Goal: Use online tool/utility: Utilize a website feature to perform a specific function

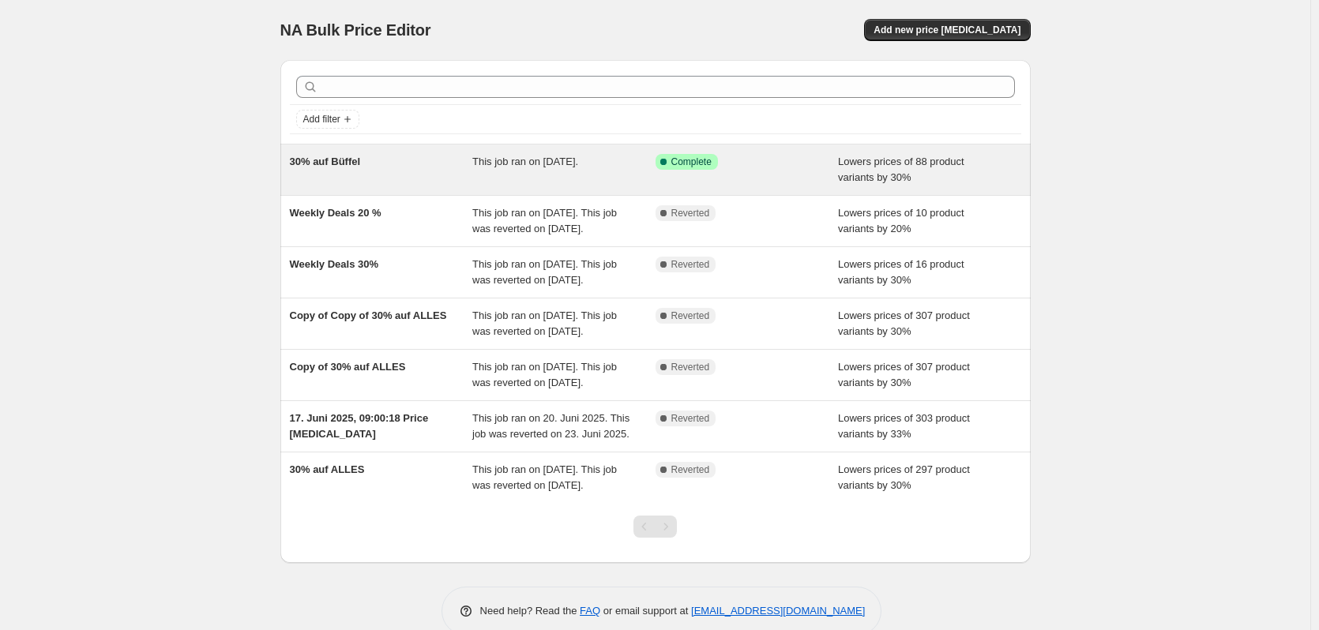
click at [400, 169] on div "30% auf Büffel" at bounding box center [381, 170] width 183 height 32
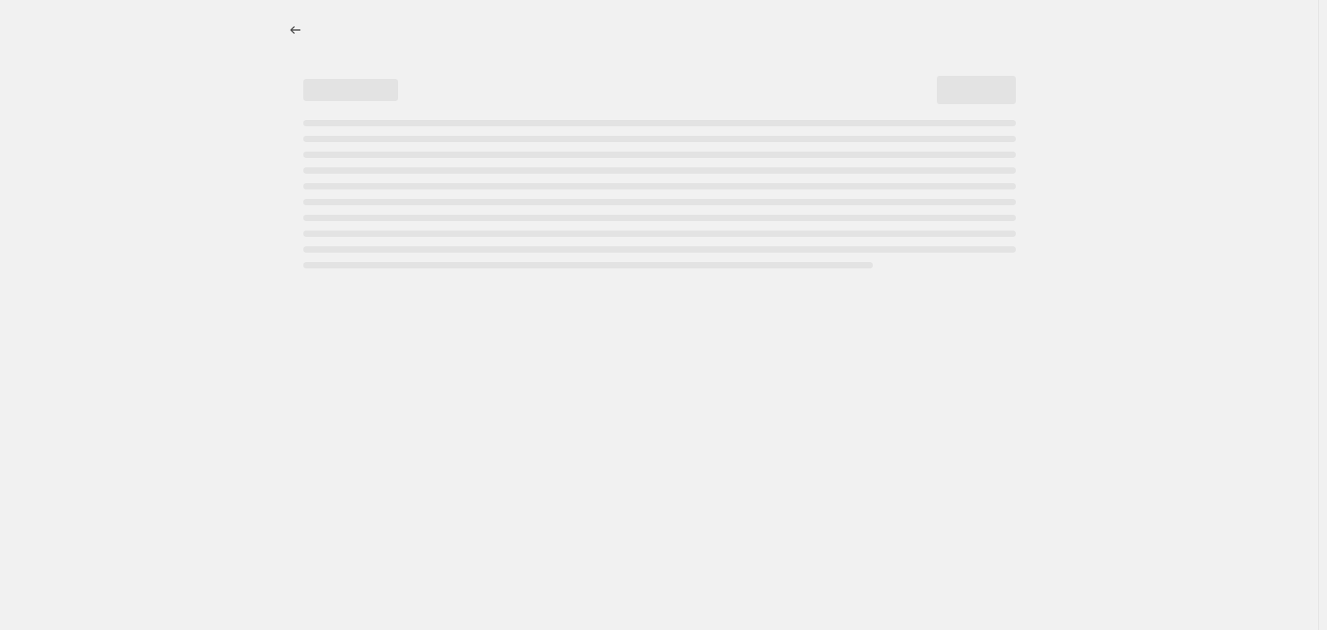
select select "percentage"
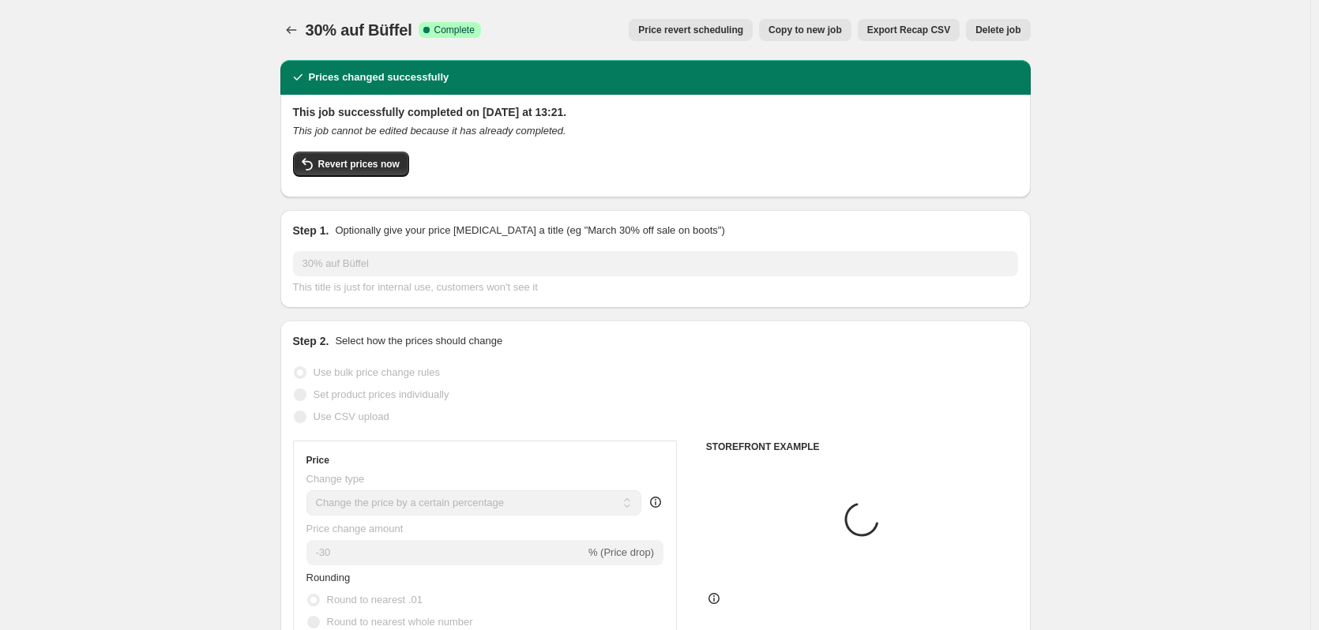
select select "collection"
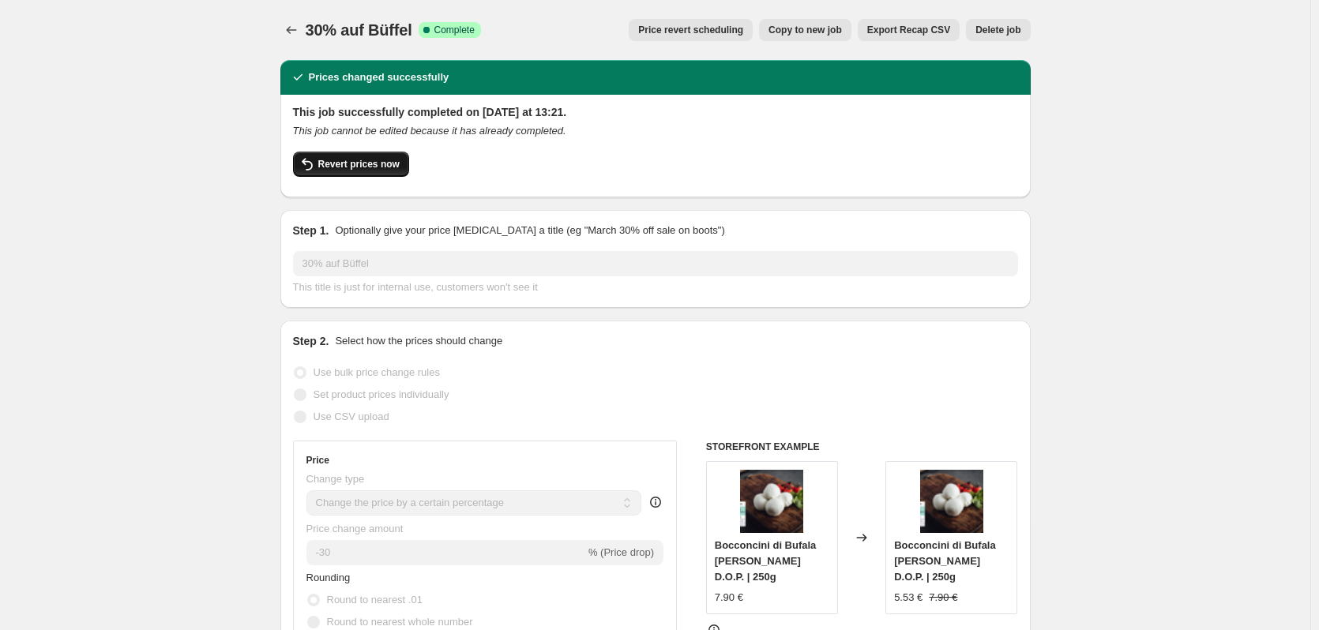
click at [310, 164] on icon "button" at bounding box center [307, 164] width 19 height 19
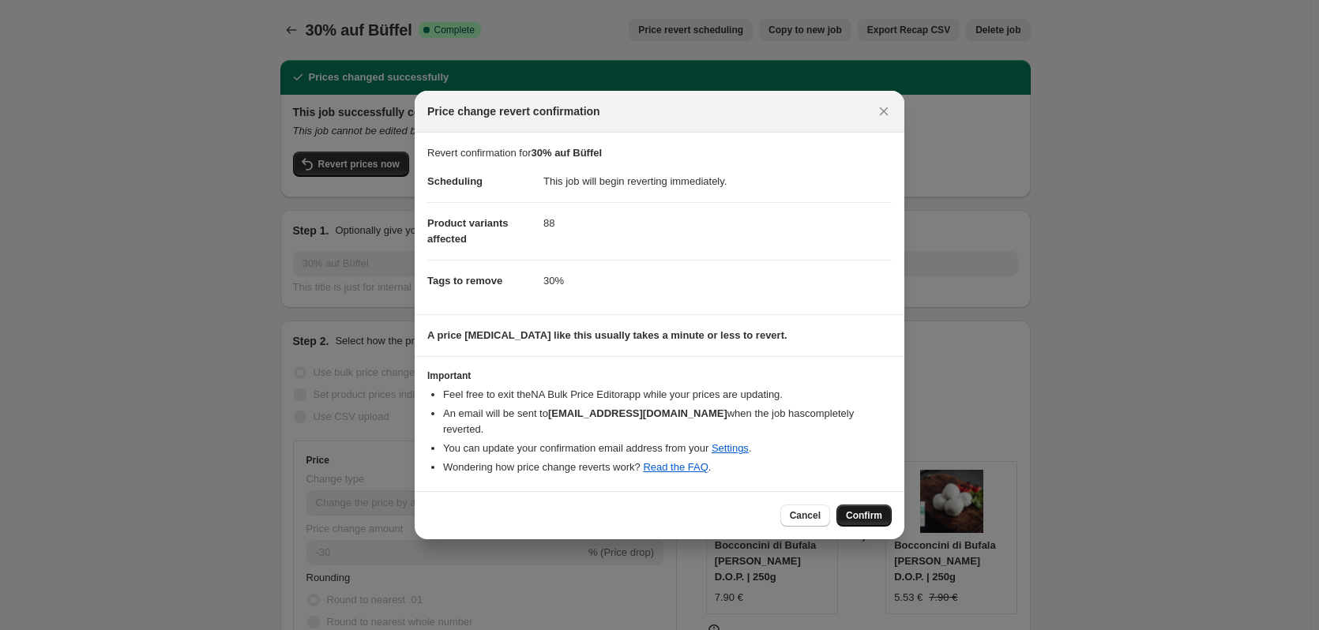
click at [863, 511] on span "Confirm" at bounding box center [864, 515] width 36 height 13
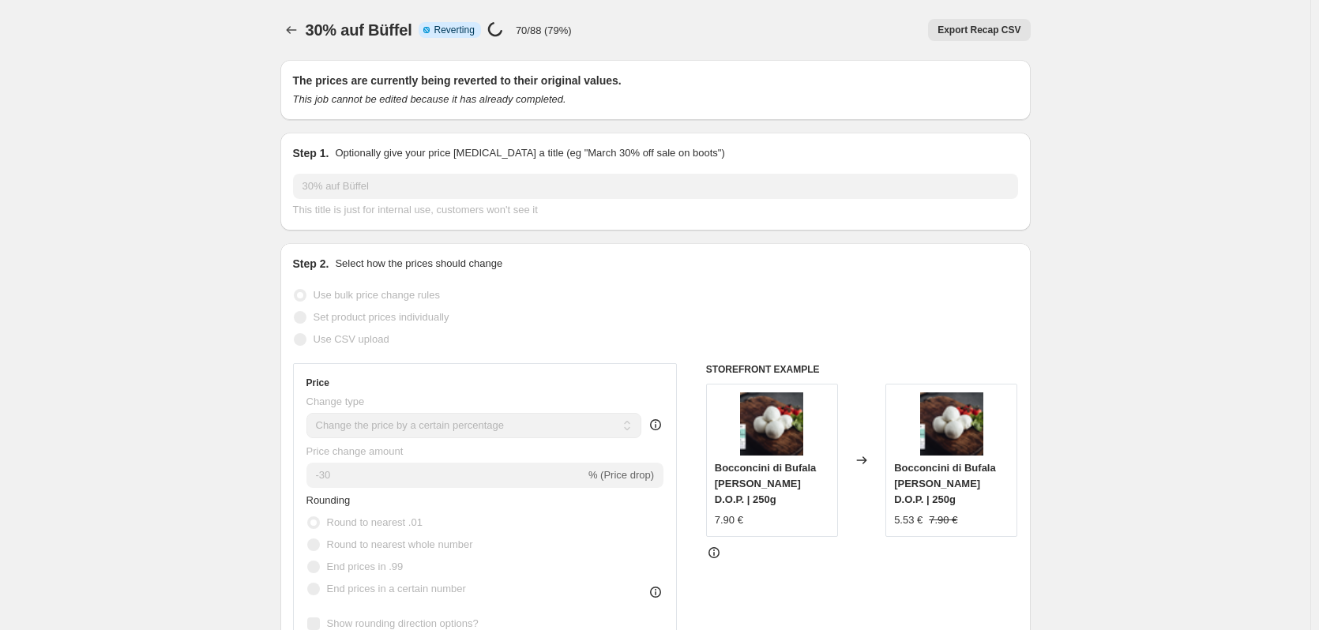
select select "percentage"
select select "collection"
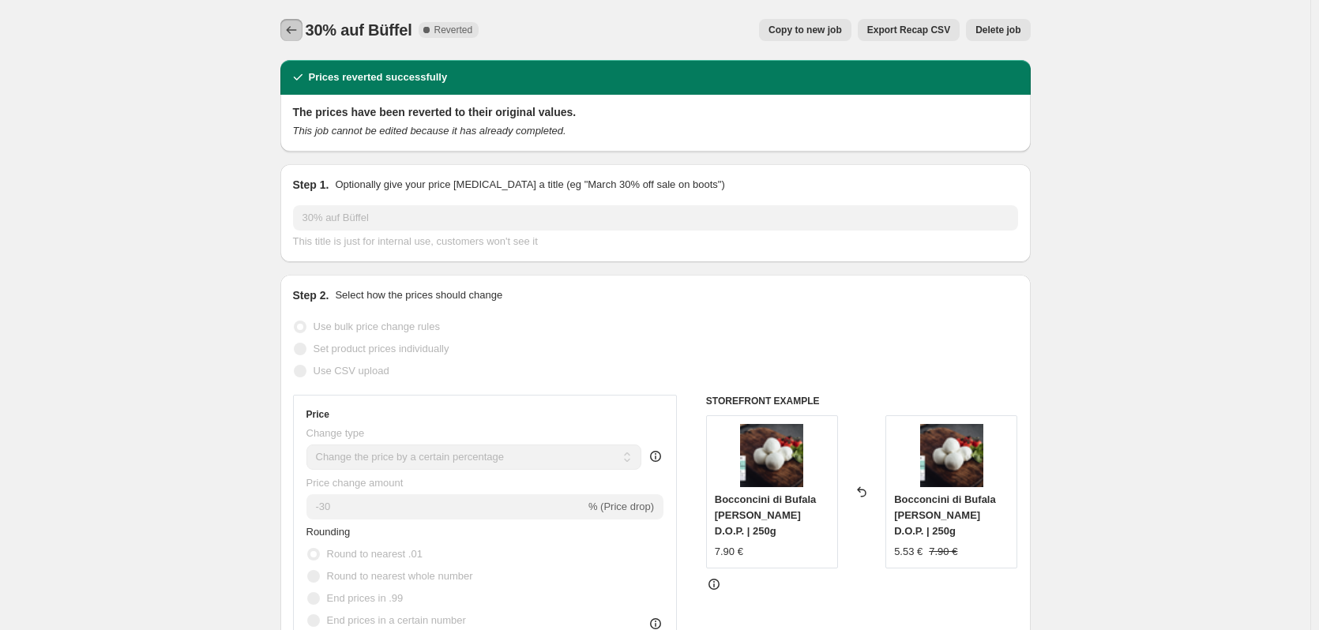
click at [293, 29] on icon "Price change jobs" at bounding box center [292, 30] width 16 height 16
